Goal: Find specific page/section: Find specific page/section

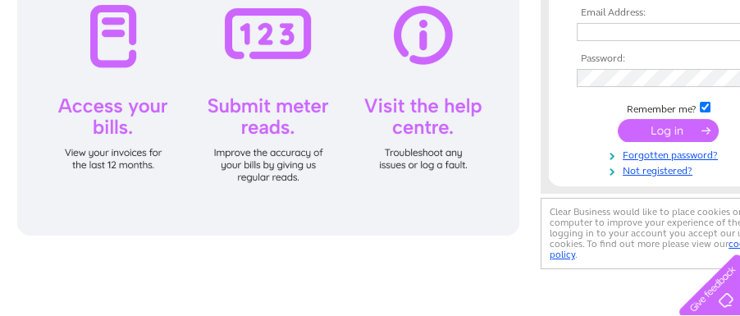
scroll to position [245, 0]
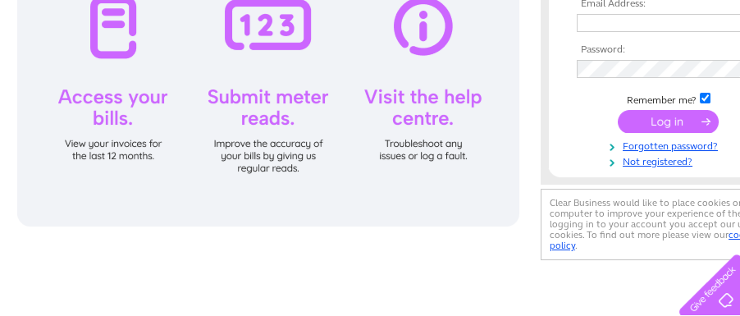
type input "[PERSON_NAME][EMAIL_ADDRESS][DOMAIN_NAME]"
click at [681, 119] on input "submit" at bounding box center [668, 121] width 101 height 23
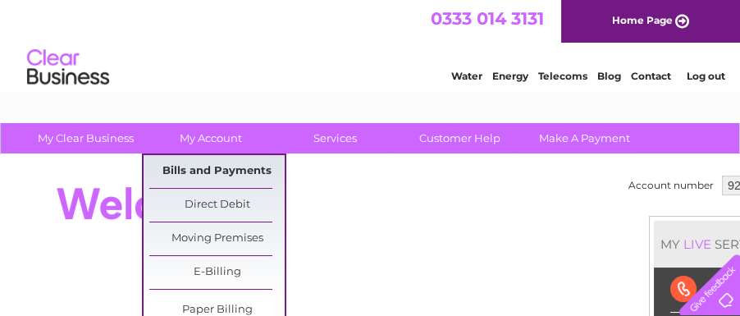
click at [210, 166] on link "Bills and Payments" at bounding box center [216, 171] width 135 height 33
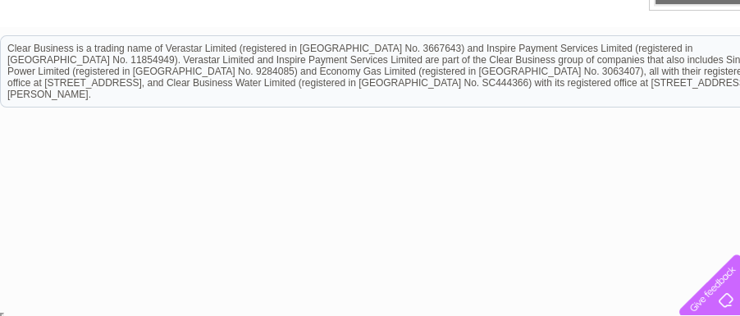
scroll to position [616, 0]
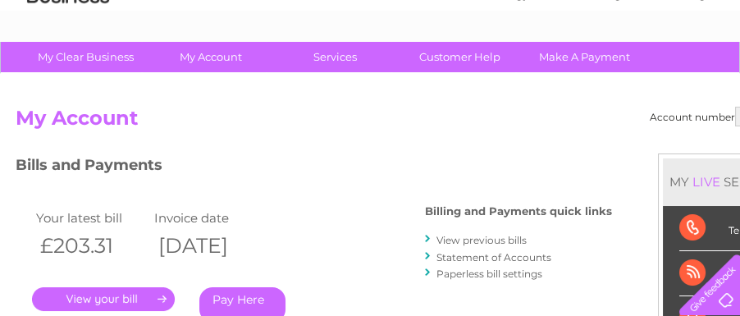
scroll to position [163, 0]
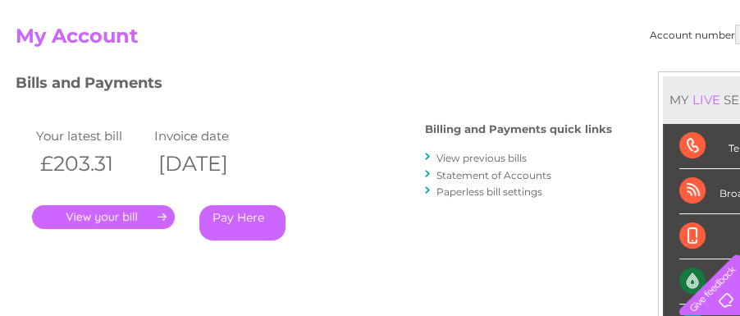
click at [122, 217] on link "." at bounding box center [103, 217] width 143 height 24
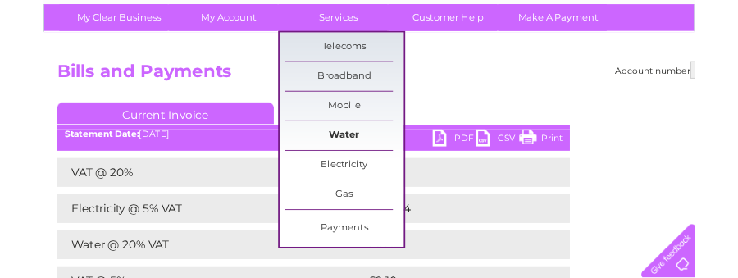
scroll to position [163, 0]
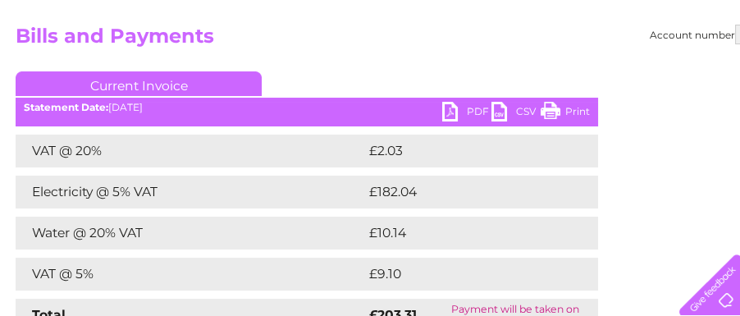
click at [557, 108] on link "Print" at bounding box center [564, 114] width 49 height 24
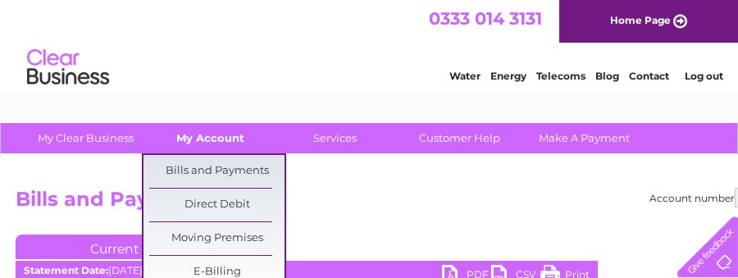
scroll to position [81, 0]
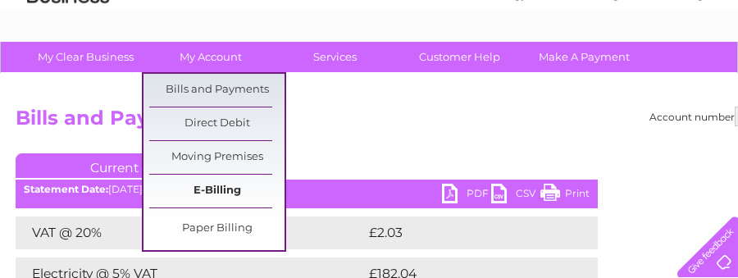
click at [233, 189] on link "E-Billing" at bounding box center [216, 191] width 135 height 33
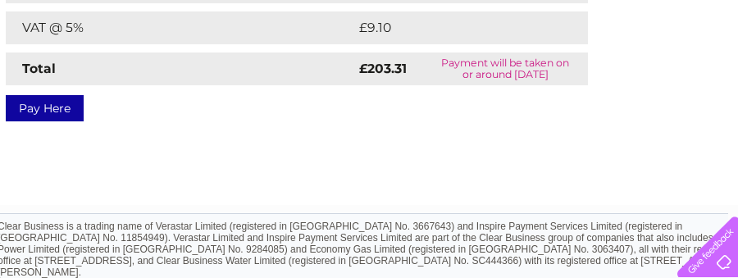
scroll to position [409, 0]
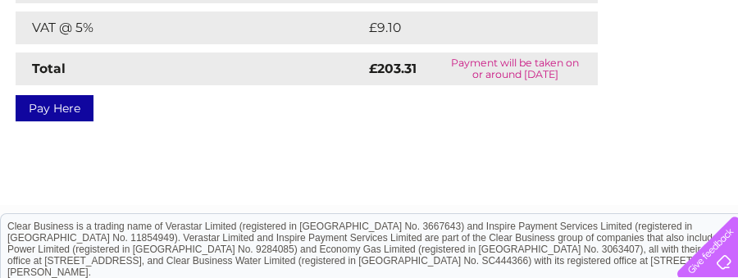
drag, startPoint x: 103, startPoint y: 285, endPoint x: 80, endPoint y: 11, distance: 274.0
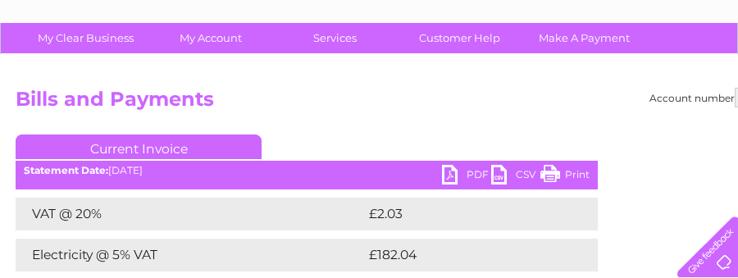
scroll to position [81, 0]
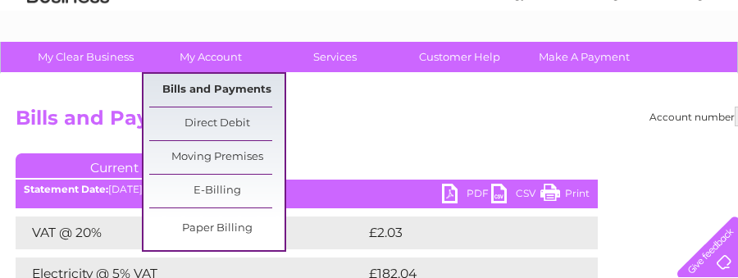
click at [217, 83] on link "Bills and Payments" at bounding box center [216, 90] width 135 height 33
click at [217, 90] on link "Bills and Payments" at bounding box center [216, 90] width 135 height 33
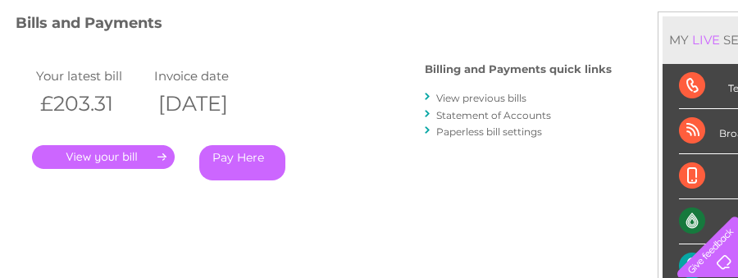
scroll to position [220, 0]
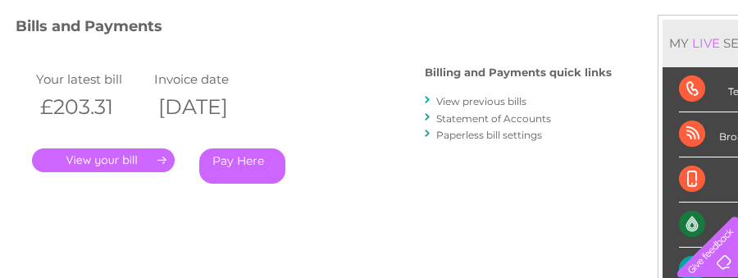
click at [124, 154] on link "." at bounding box center [103, 160] width 143 height 24
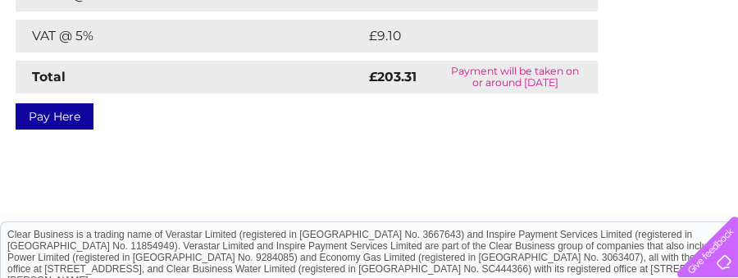
scroll to position [409, 0]
